Goal: Information Seeking & Learning: Check status

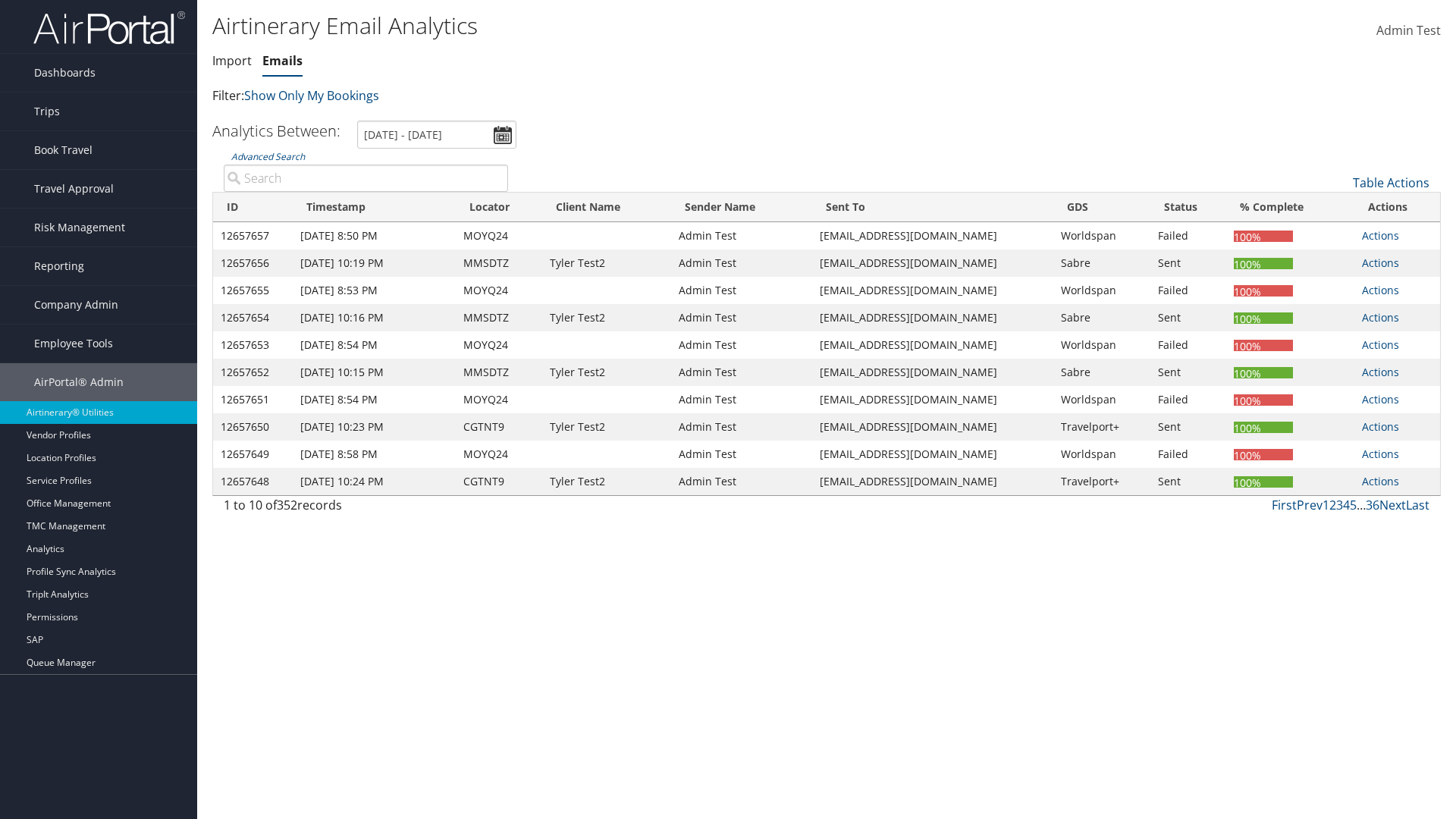
click at [282, 61] on link "Emails" at bounding box center [282, 61] width 40 height 16
click at [268, 156] on link "Advanced Search" at bounding box center [268, 156] width 73 height 13
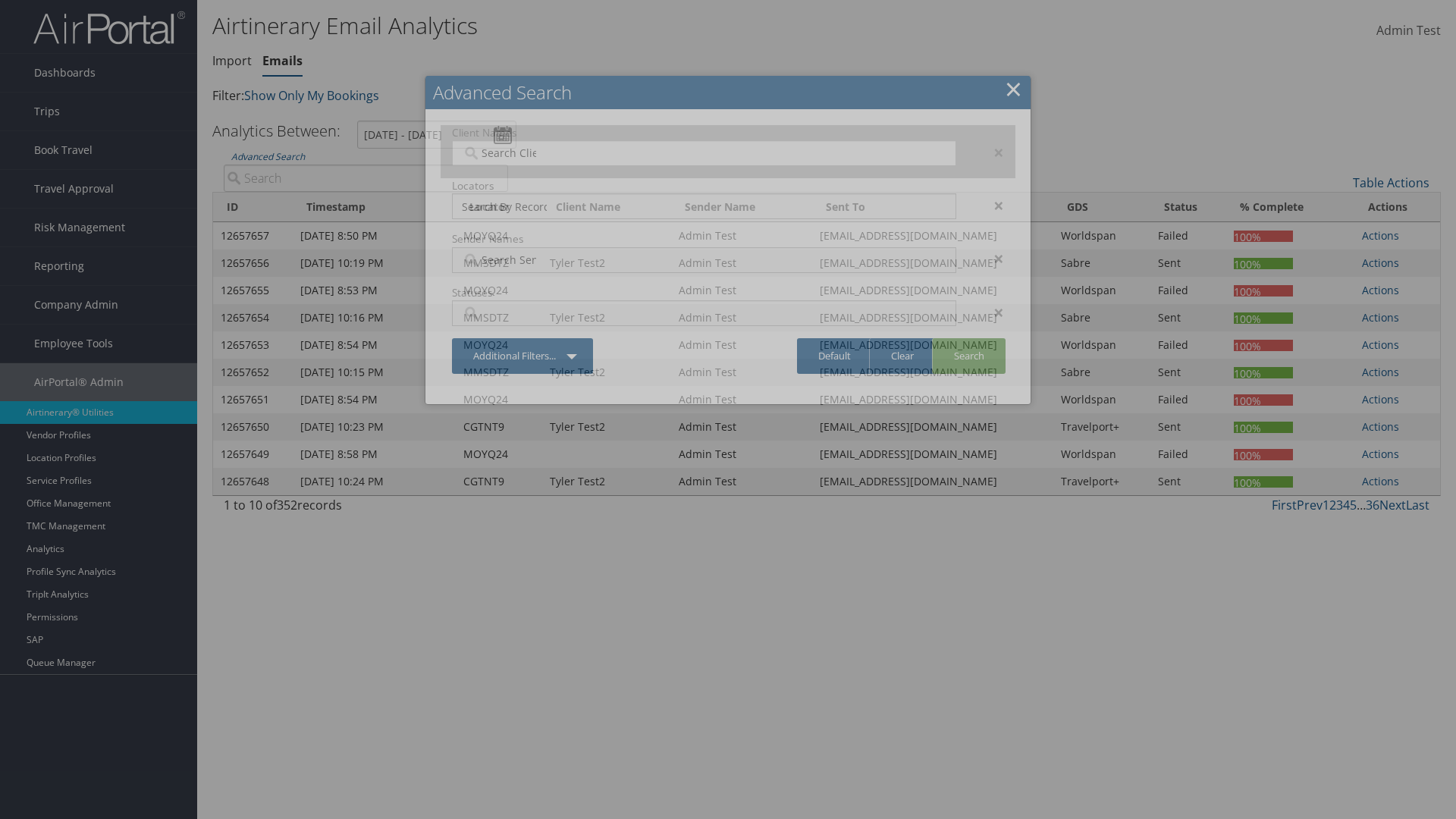
click at [505, 153] on input "search" at bounding box center [505, 153] width 85 height 15
type input "[PERSON_NAME] Business Travel"
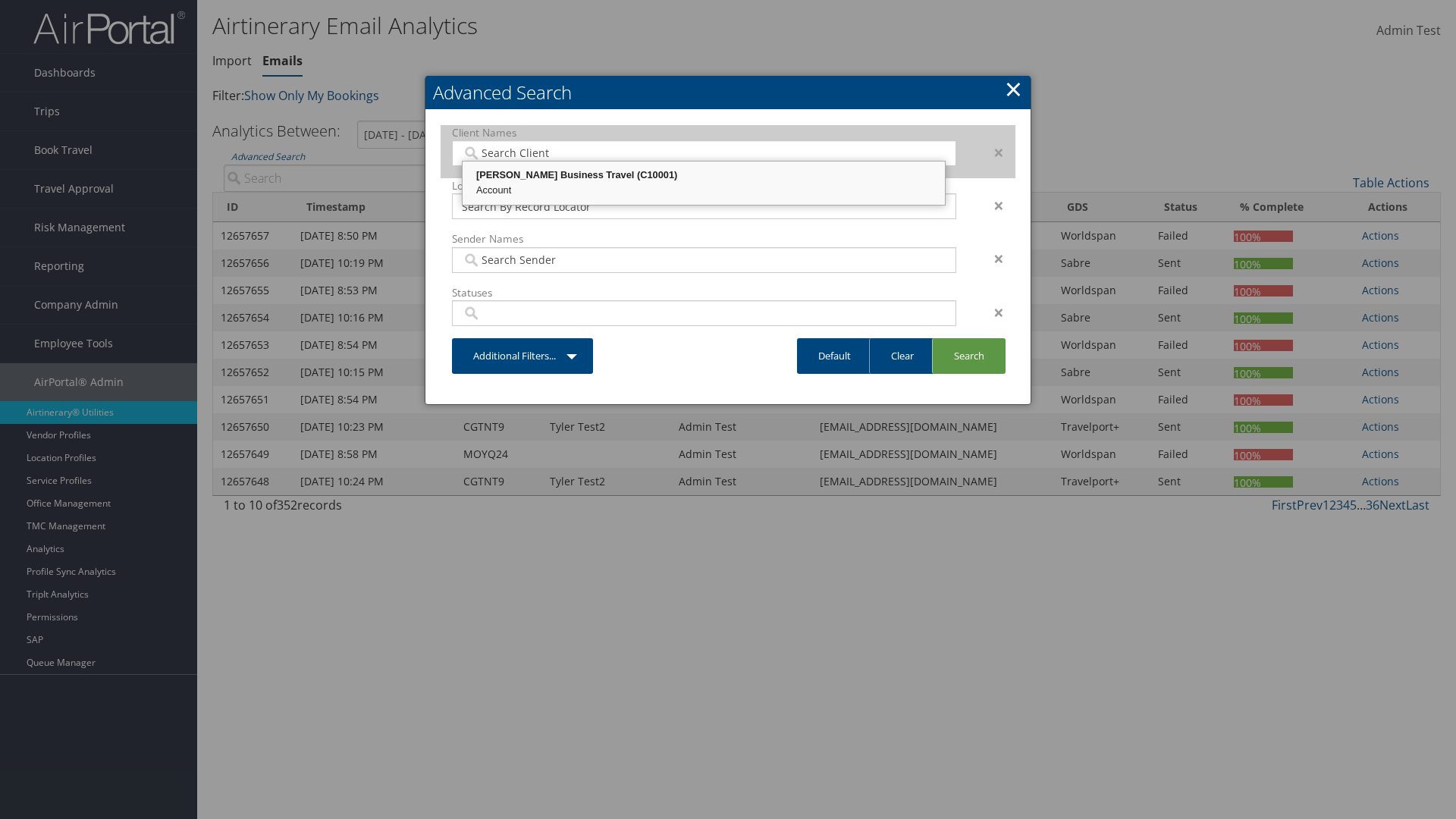
type input "72"
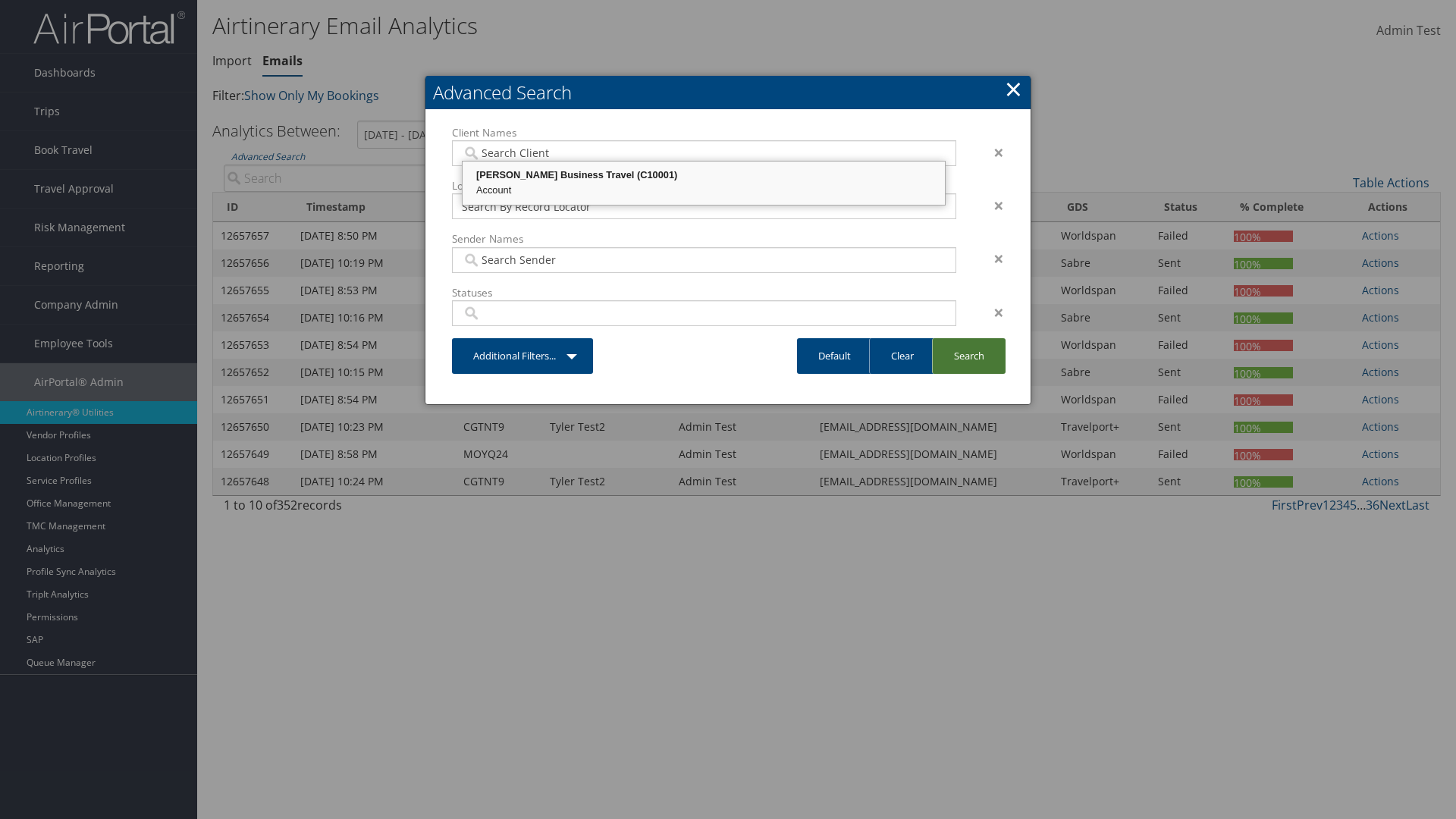
click at [969, 355] on link "Search" at bounding box center [969, 355] width 73 height 35
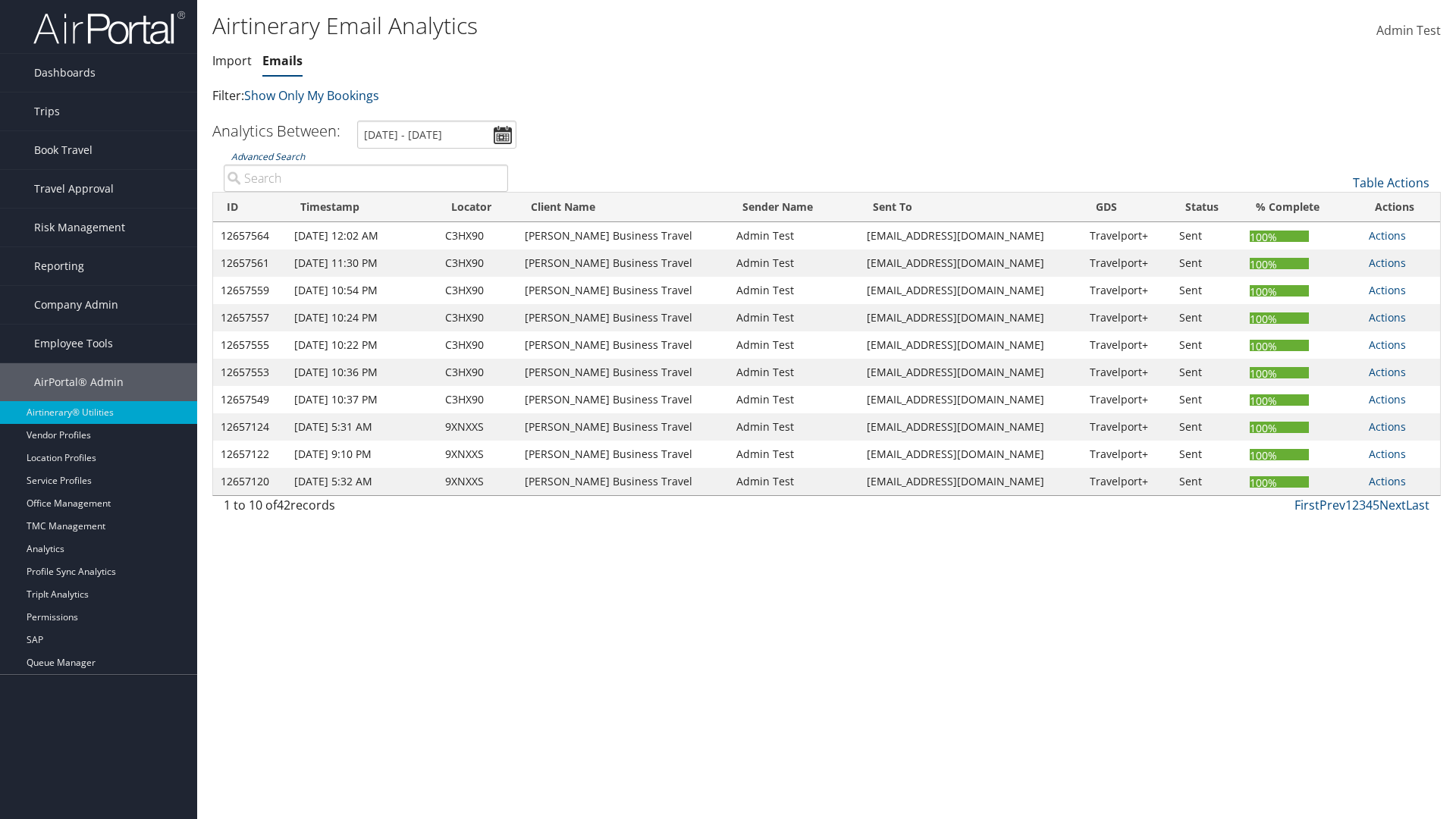
click at [268, 156] on link "Advanced Search" at bounding box center [268, 156] width 73 height 13
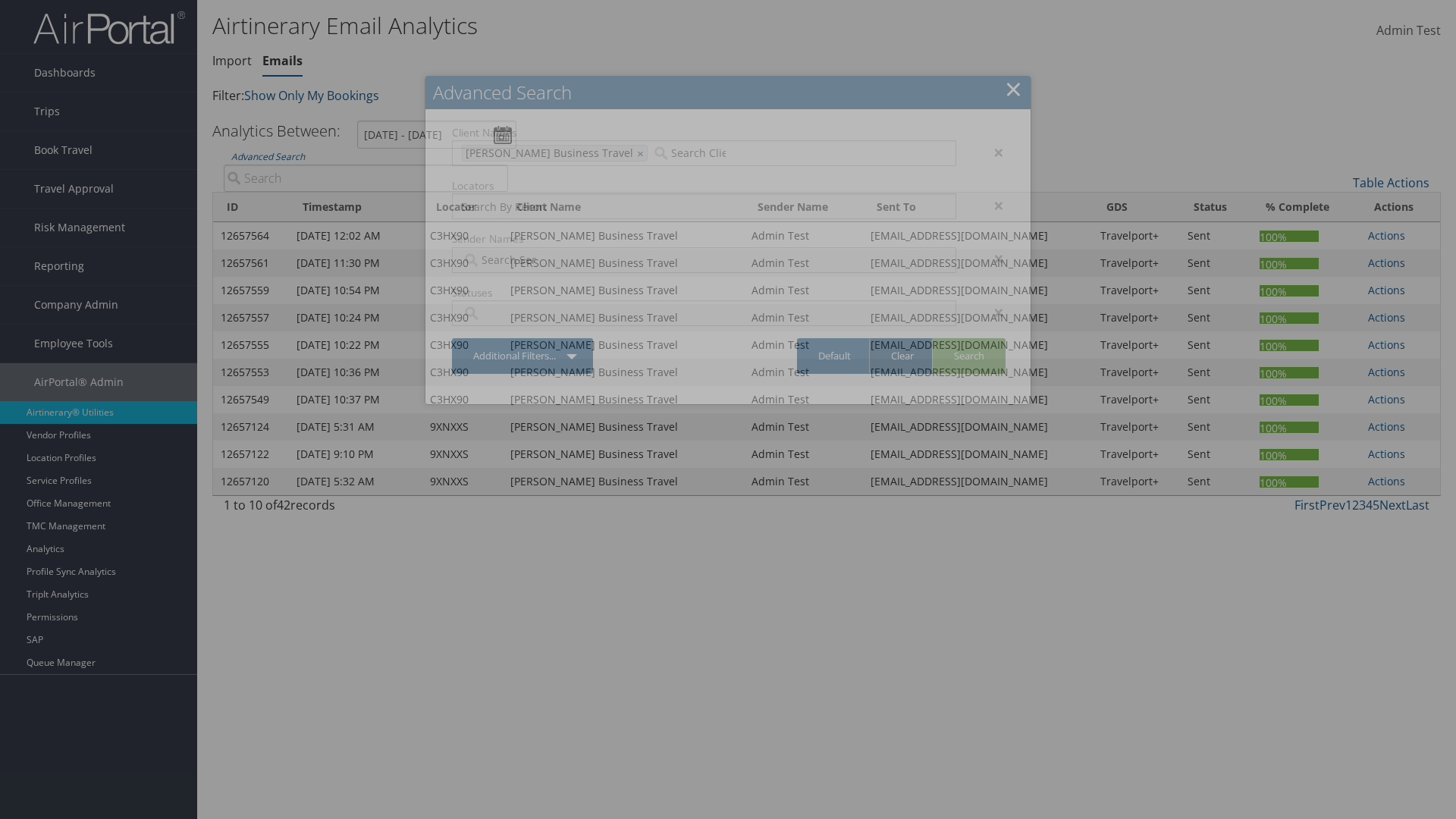
click at [902, 355] on link "Clear" at bounding box center [902, 355] width 66 height 35
click at [969, 355] on link "Search" at bounding box center [969, 355] width 73 height 35
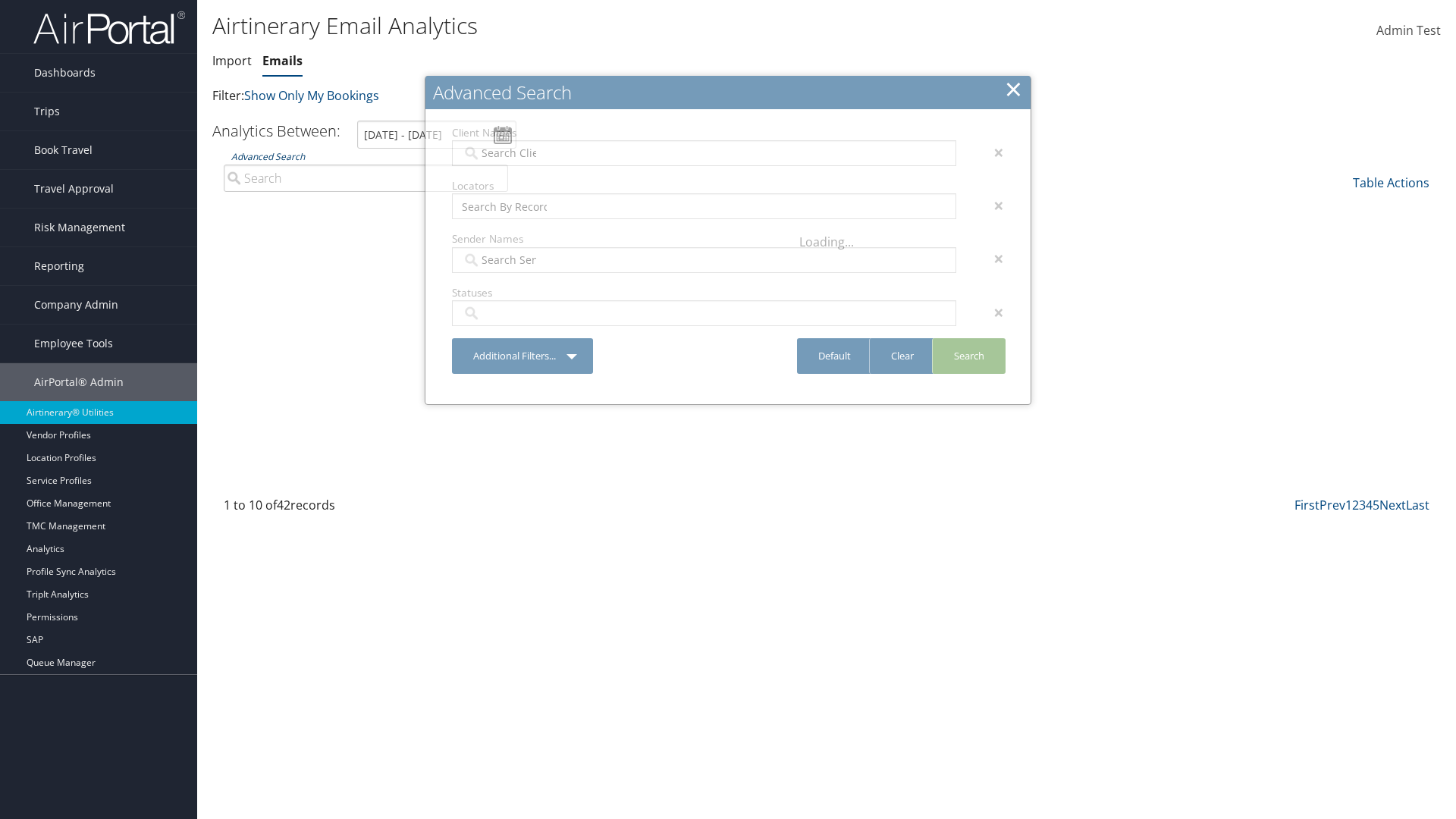
click at [268, 156] on link "Advanced Search" at bounding box center [268, 156] width 73 height 13
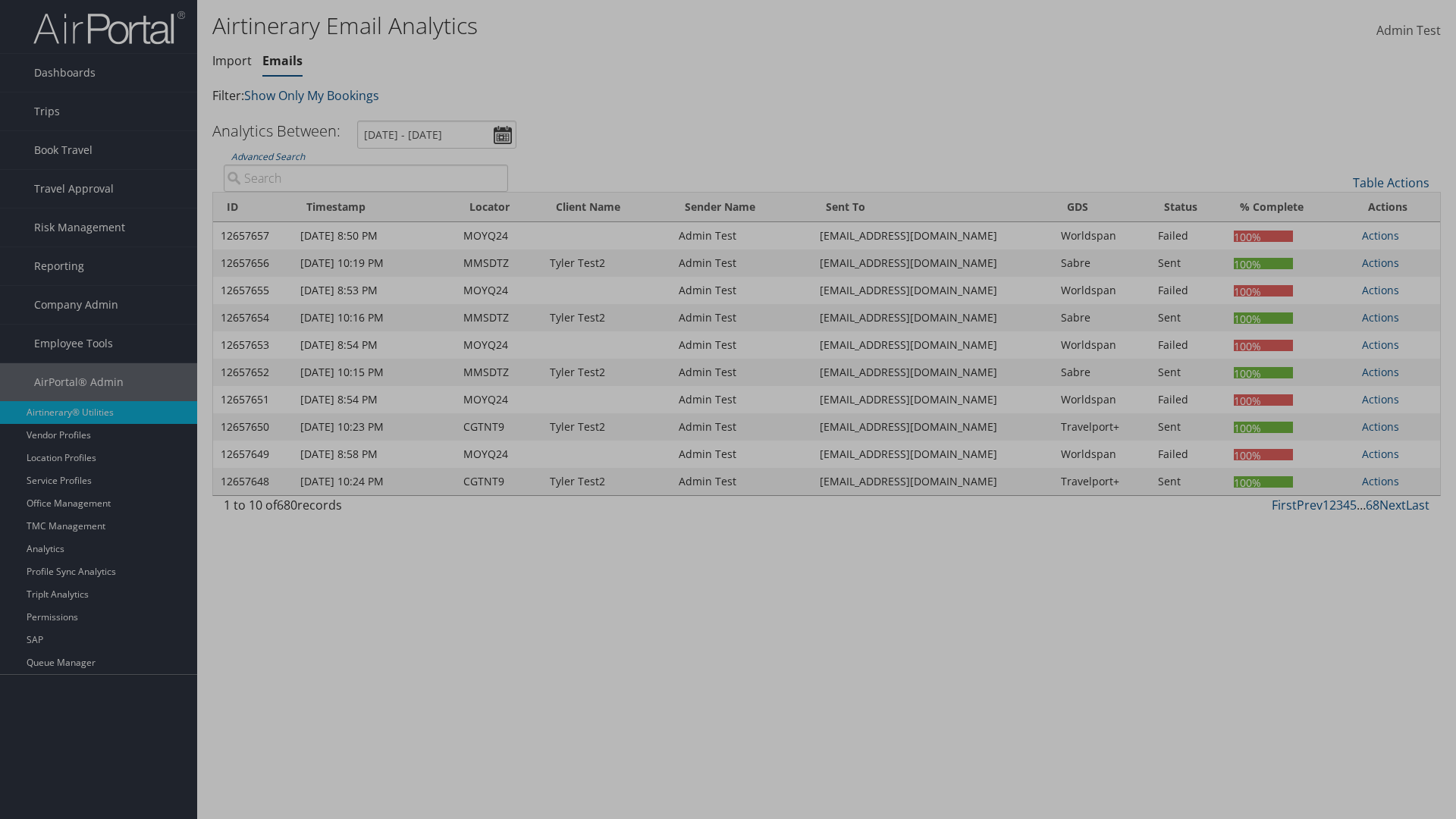
click at [0, 0] on link "Default" at bounding box center [0, 0] width 0 height 0
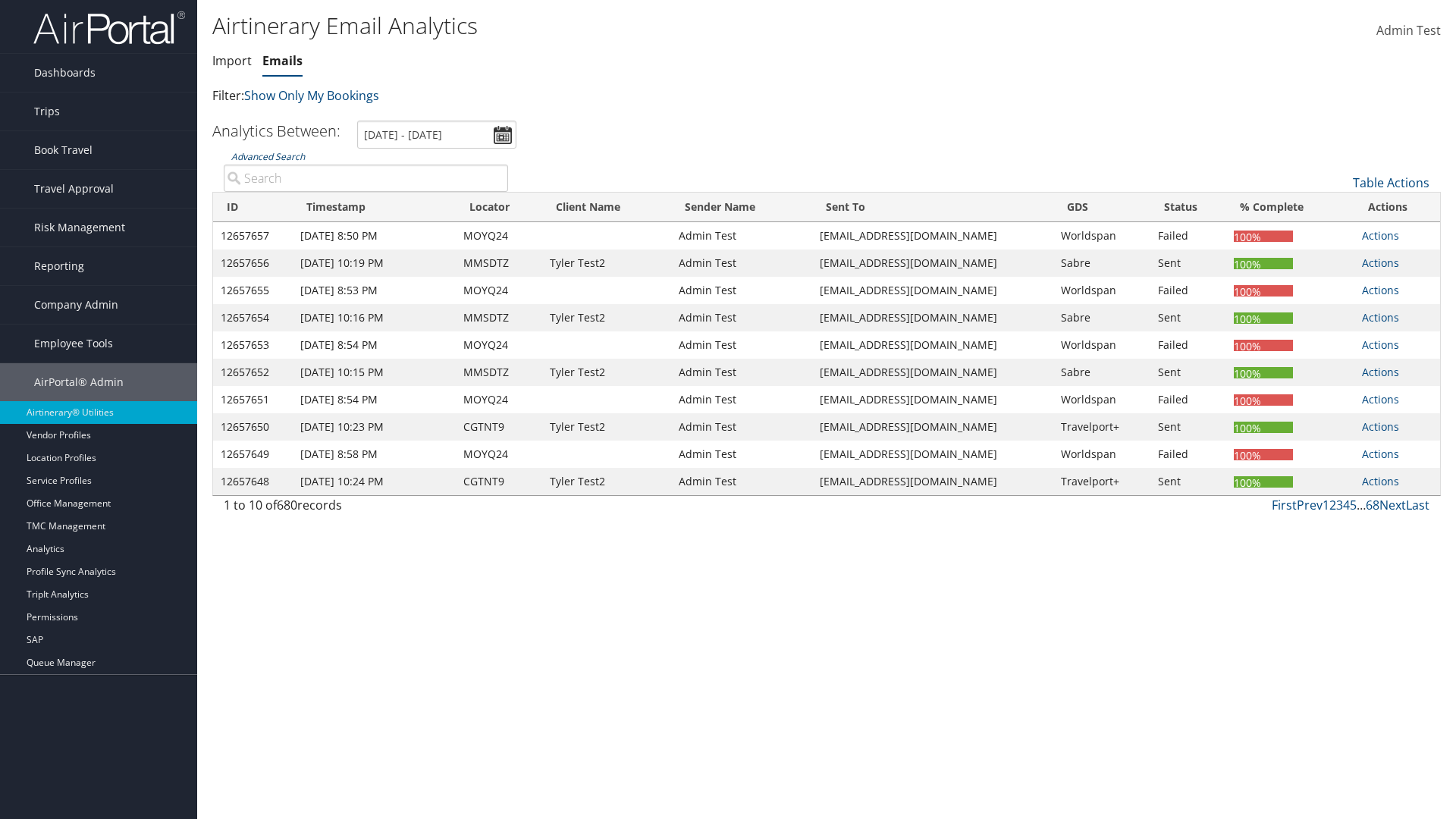
click at [268, 156] on link "Advanced Search" at bounding box center [268, 156] width 73 height 13
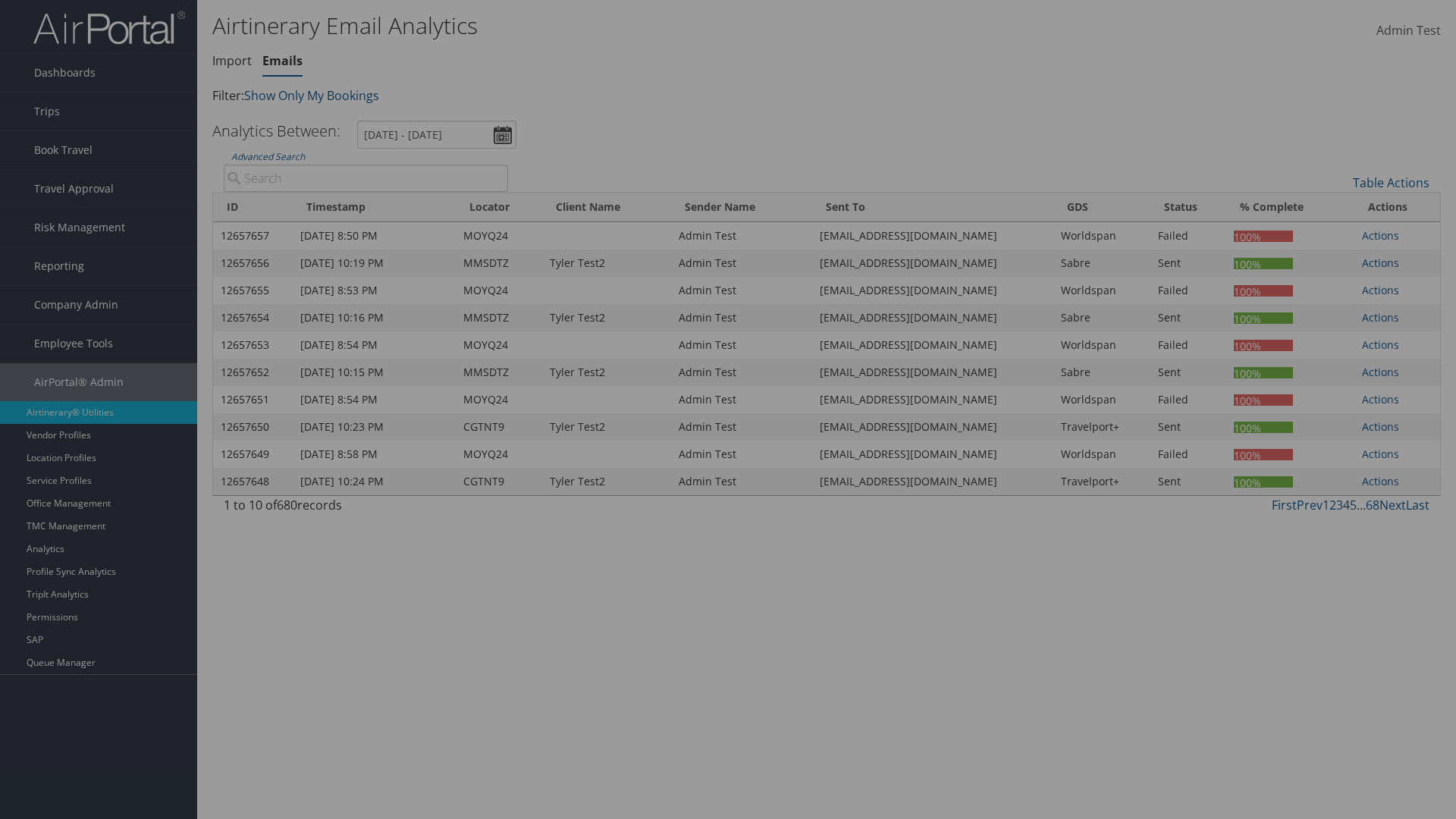
click at [0, 0] on div "×" at bounding box center [0, 0] width 0 height 0
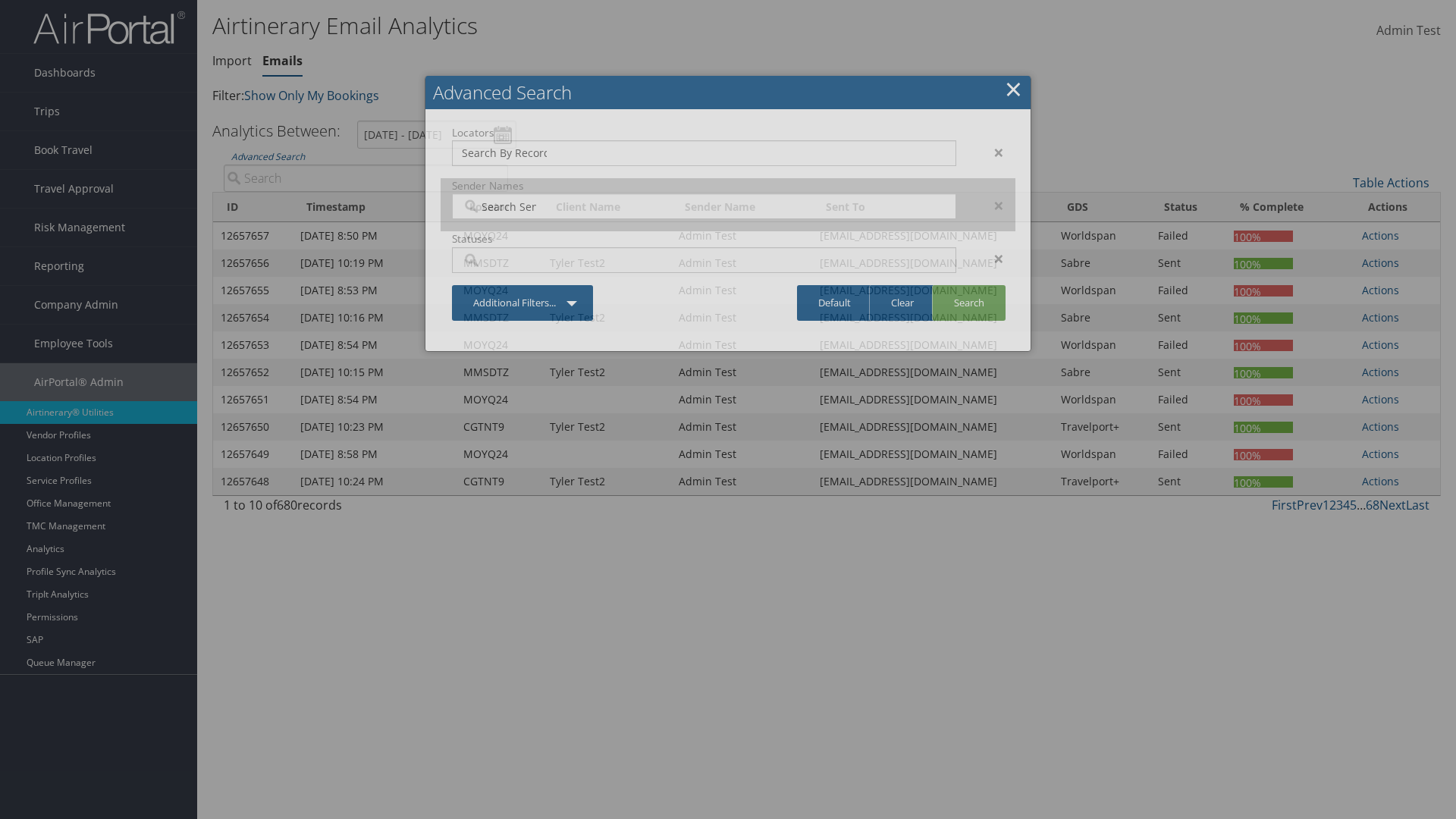
click at [991, 152] on div "×" at bounding box center [991, 153] width 48 height 18
click at [991, 196] on div "×" at bounding box center [991, 205] width 48 height 18
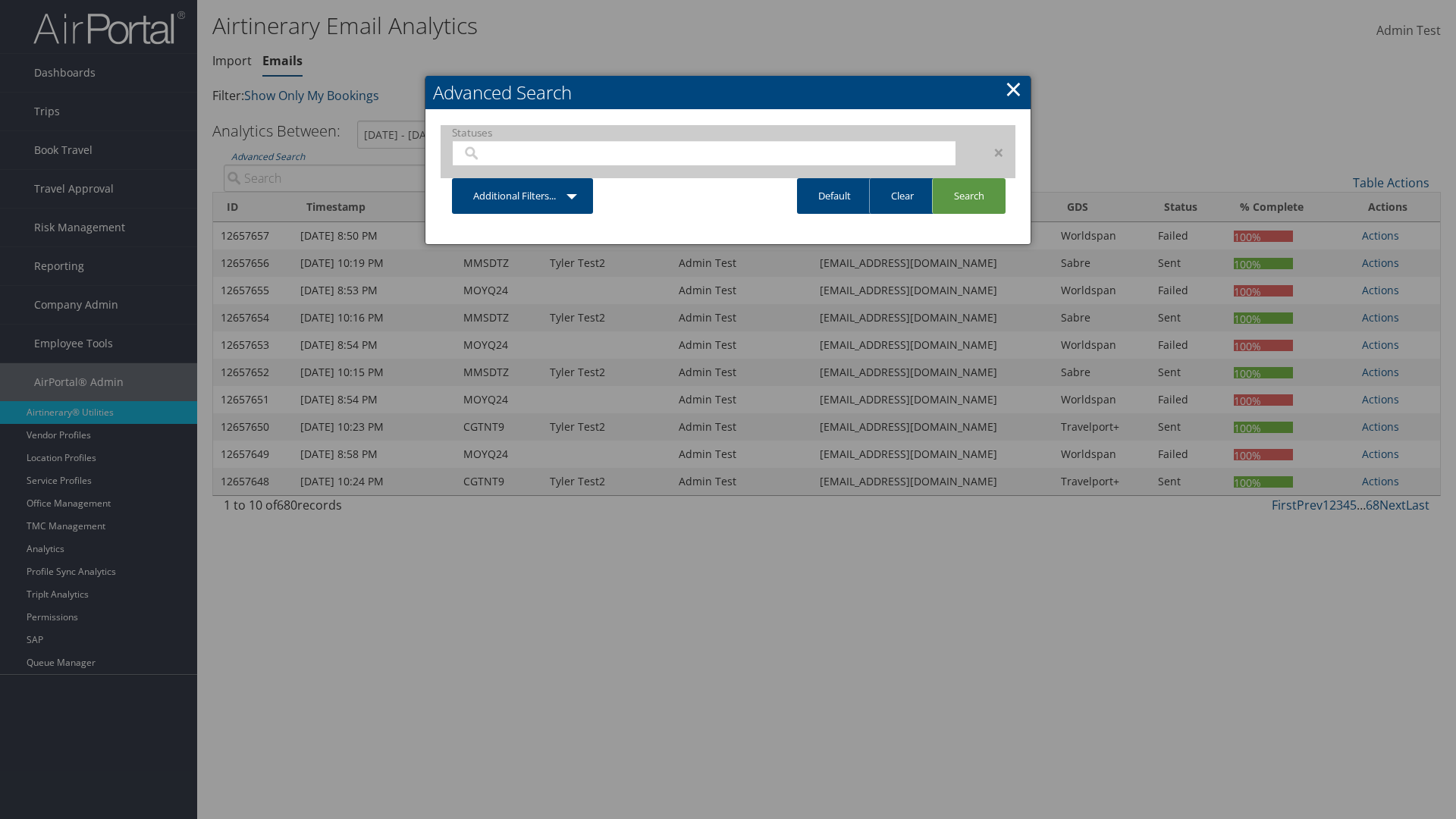
click at [991, 152] on div "×" at bounding box center [991, 153] width 48 height 18
